Goal: Task Accomplishment & Management: Manage account settings

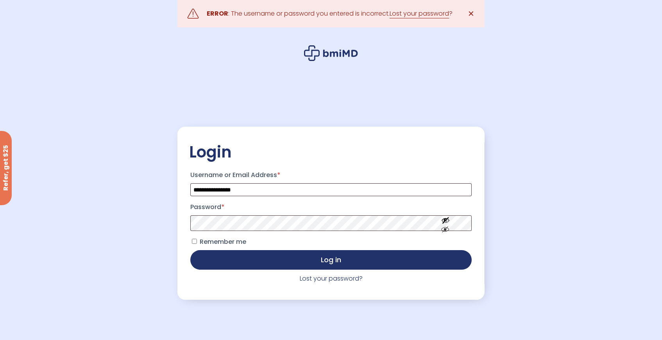
scroll to position [2, 0]
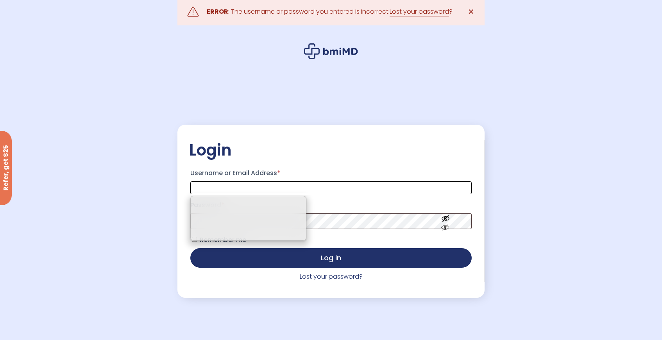
type input "**********"
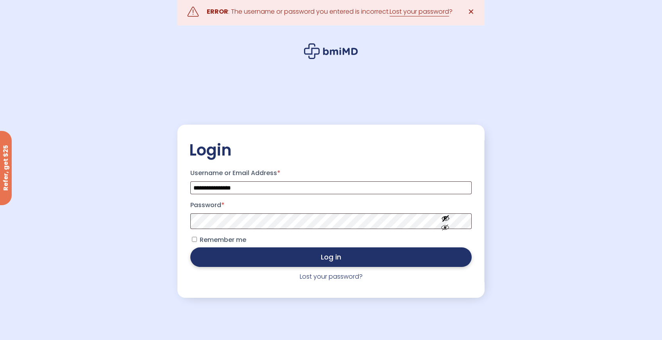
click at [280, 261] on button "Log in" at bounding box center [330, 257] width 281 height 20
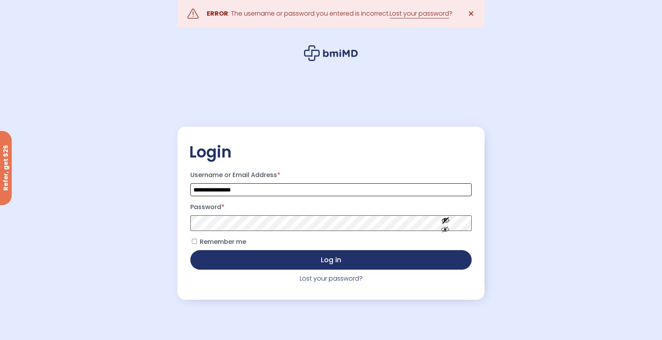
click at [190, 196] on div at bounding box center [190, 196] width 0 height 0
click at [432, 257] on button "Log in" at bounding box center [330, 259] width 281 height 20
click at [331, 280] on link "Lost your password?" at bounding box center [331, 278] width 63 height 9
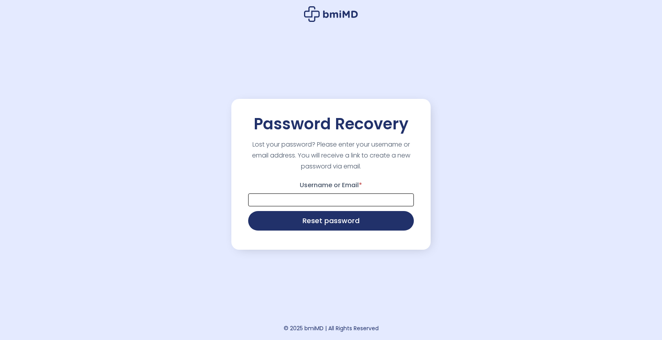
type input "**********"
click at [378, 220] on button "Reset password" at bounding box center [331, 220] width 166 height 20
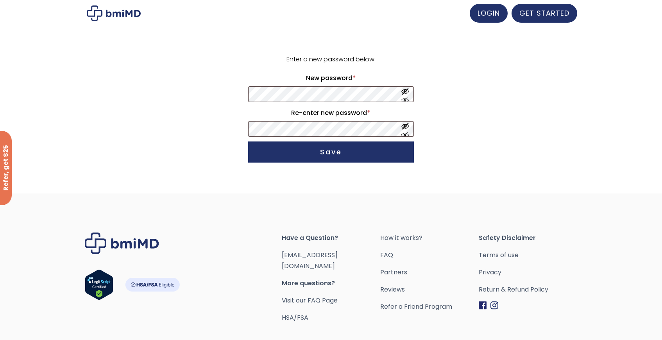
click at [248, 102] on div at bounding box center [248, 102] width 0 height 0
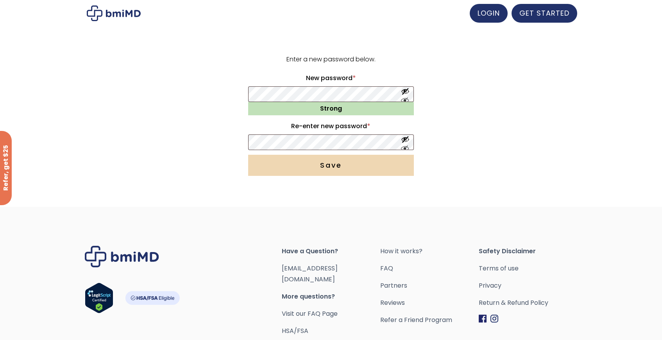
click at [360, 163] on button "Save" at bounding box center [331, 165] width 166 height 21
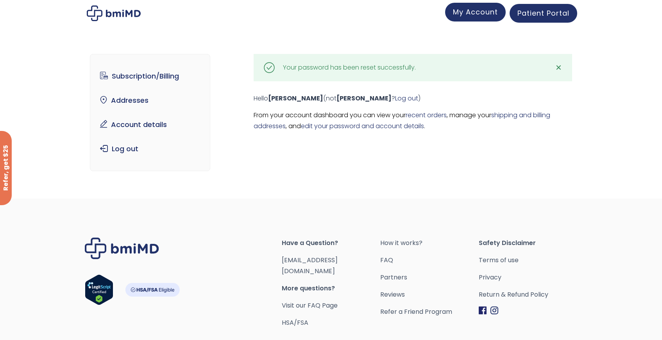
click at [477, 8] on span "My Account" at bounding box center [475, 12] width 45 height 10
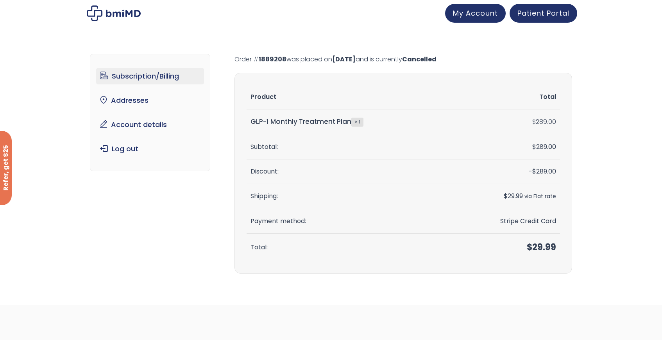
click at [150, 74] on link "Subscription/Billing" at bounding box center [150, 76] width 108 height 16
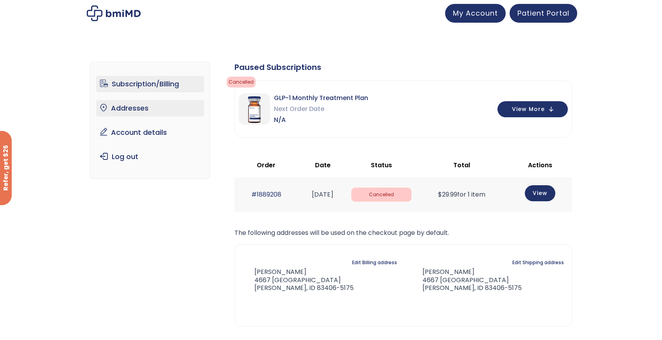
click at [143, 109] on link "Addresses" at bounding box center [150, 108] width 108 height 16
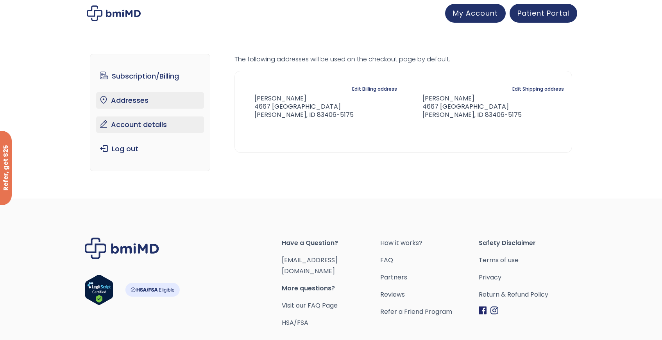
click at [146, 123] on link "Account details" at bounding box center [150, 124] width 108 height 16
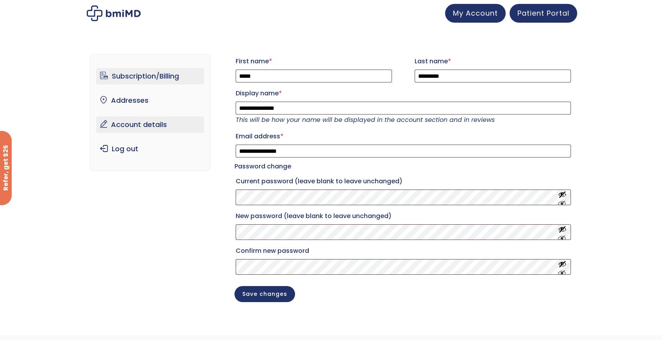
click at [143, 70] on link "Subscription/Billing" at bounding box center [150, 76] width 108 height 16
